Goal: Transaction & Acquisition: Purchase product/service

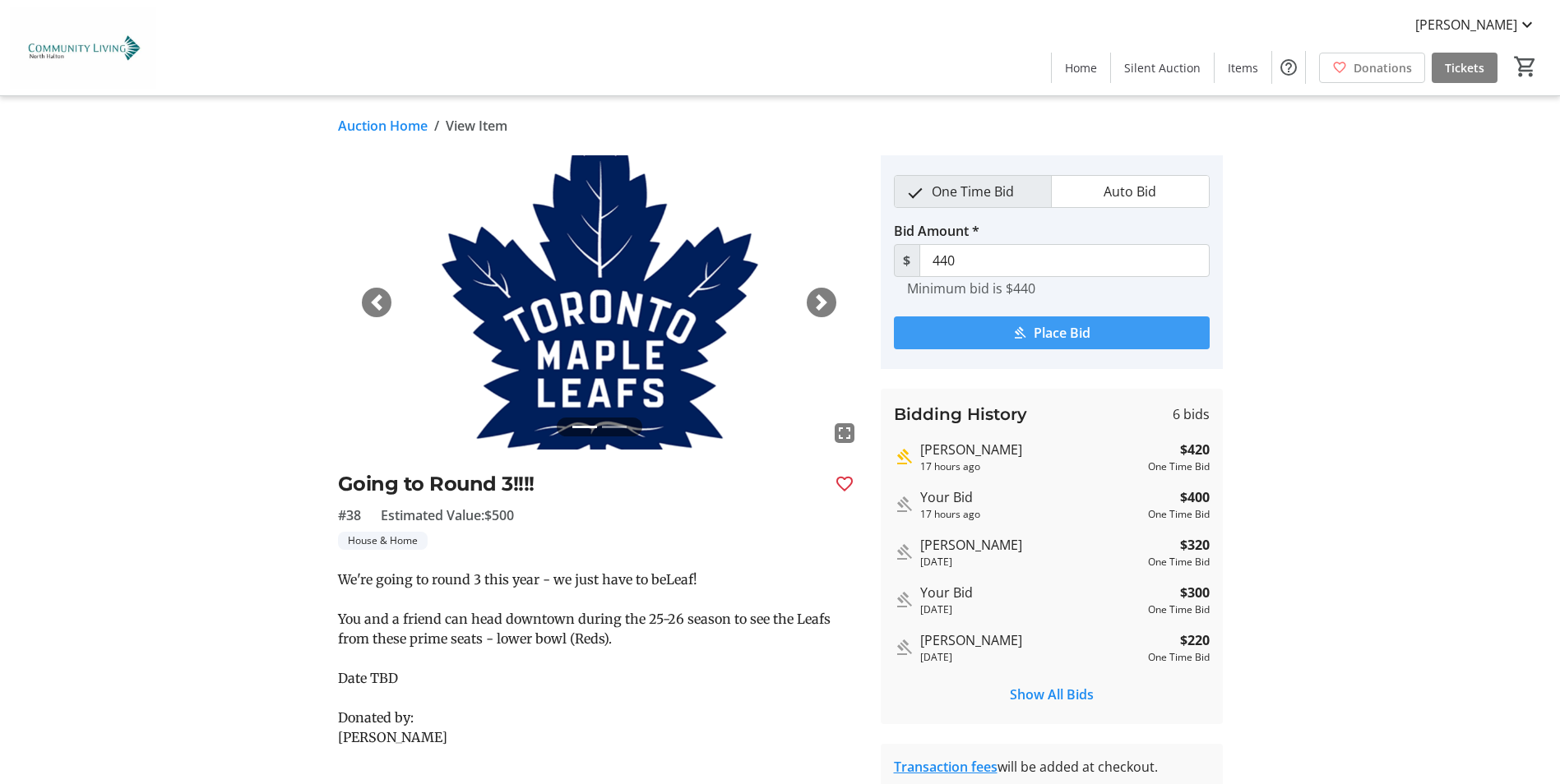
click at [1065, 330] on span "Place Bid" at bounding box center [1061, 333] width 57 height 19
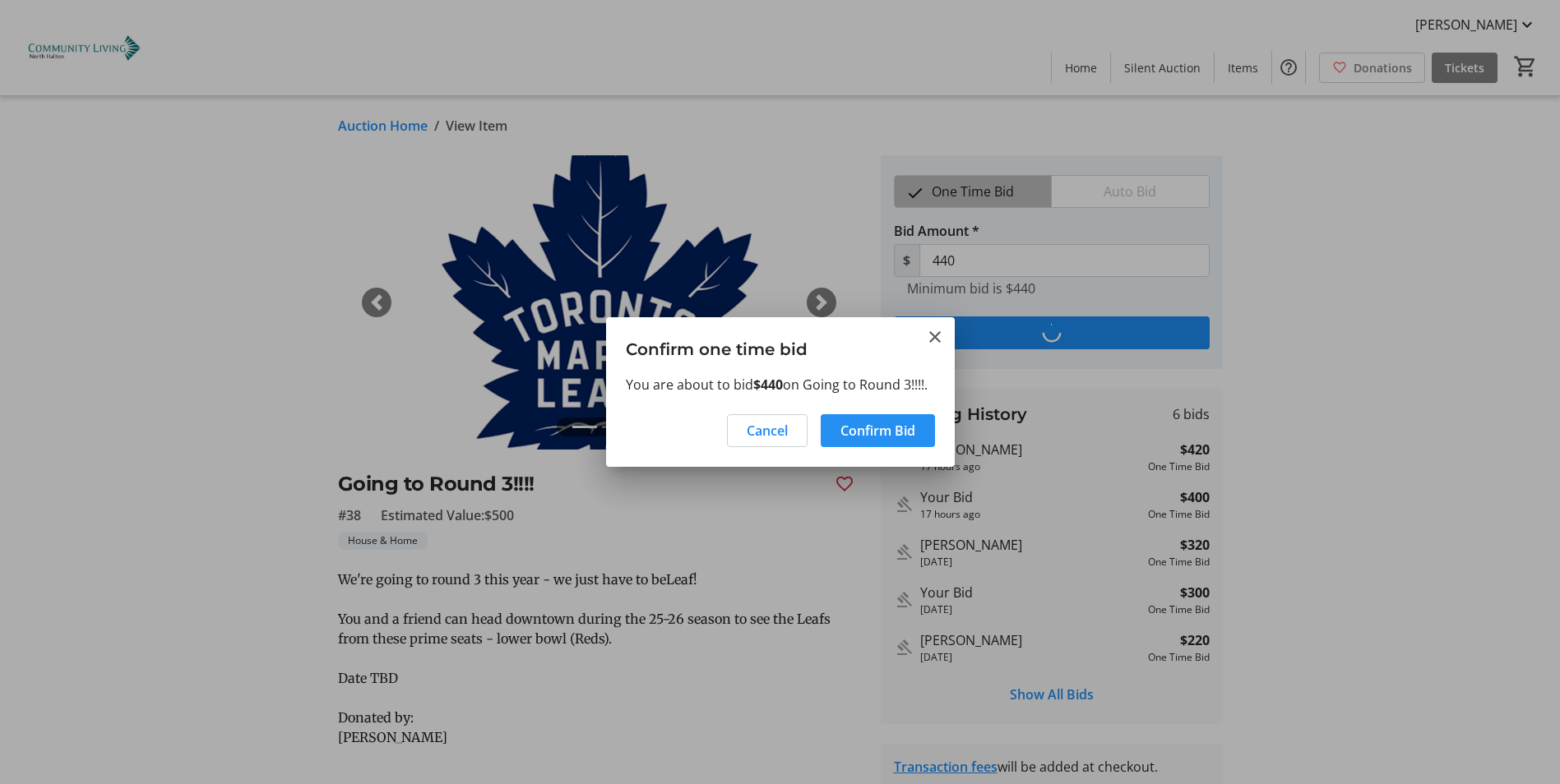
click at [897, 435] on span "Confirm Bid" at bounding box center [877, 430] width 75 height 19
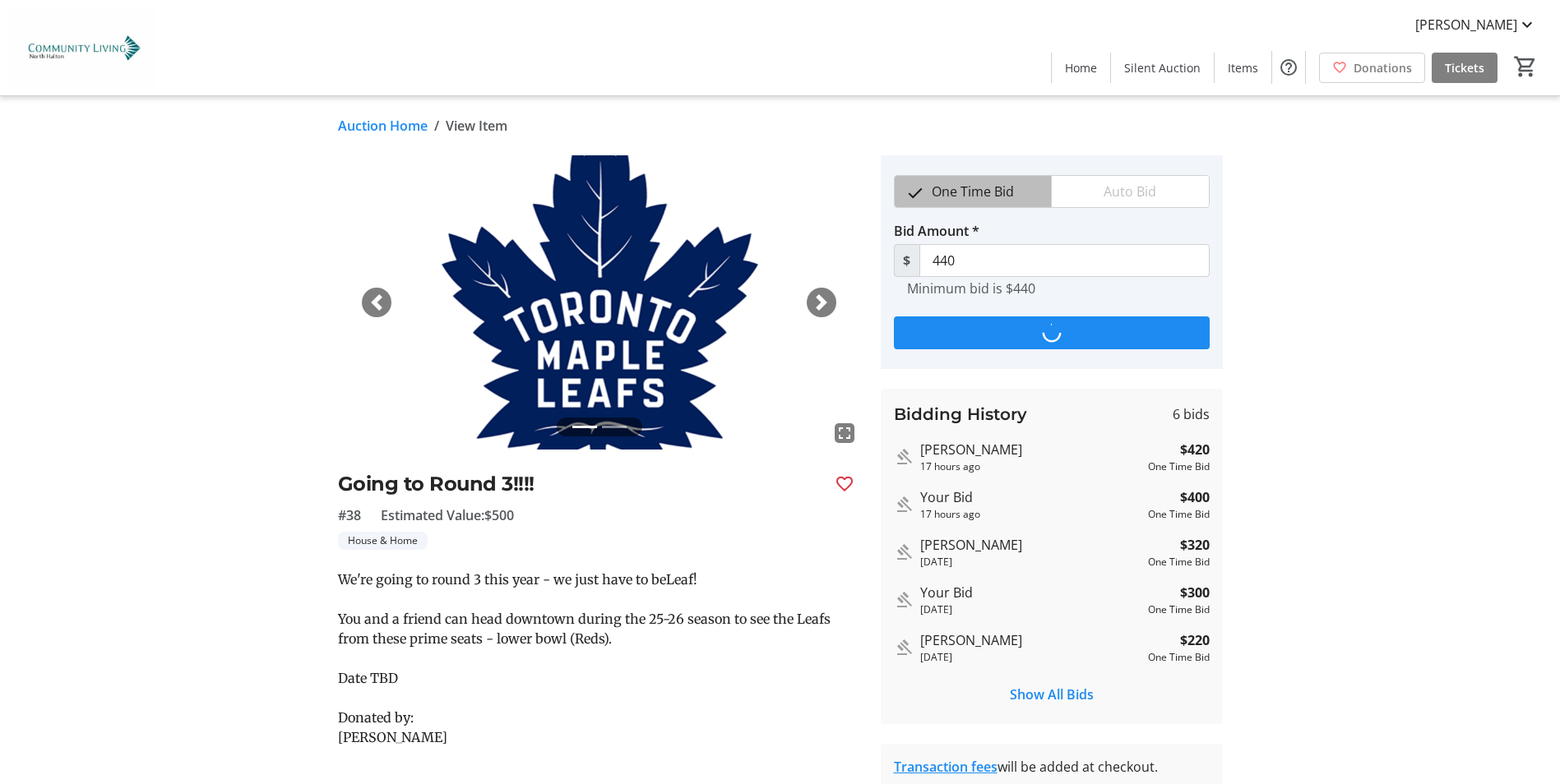
type input "460"
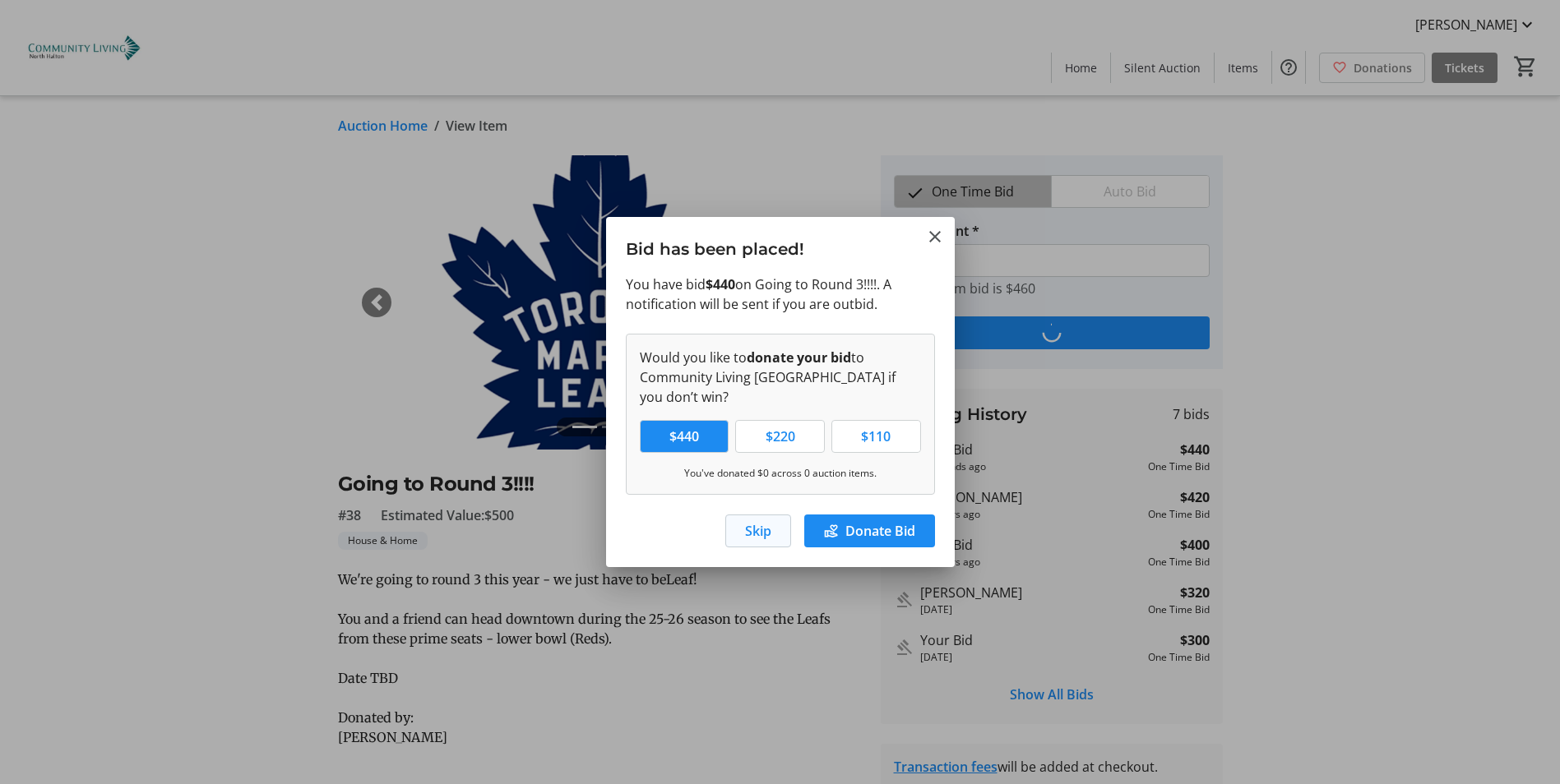
click at [761, 538] on span "Skip" at bounding box center [758, 531] width 26 height 19
